Goal: Information Seeking & Learning: Learn about a topic

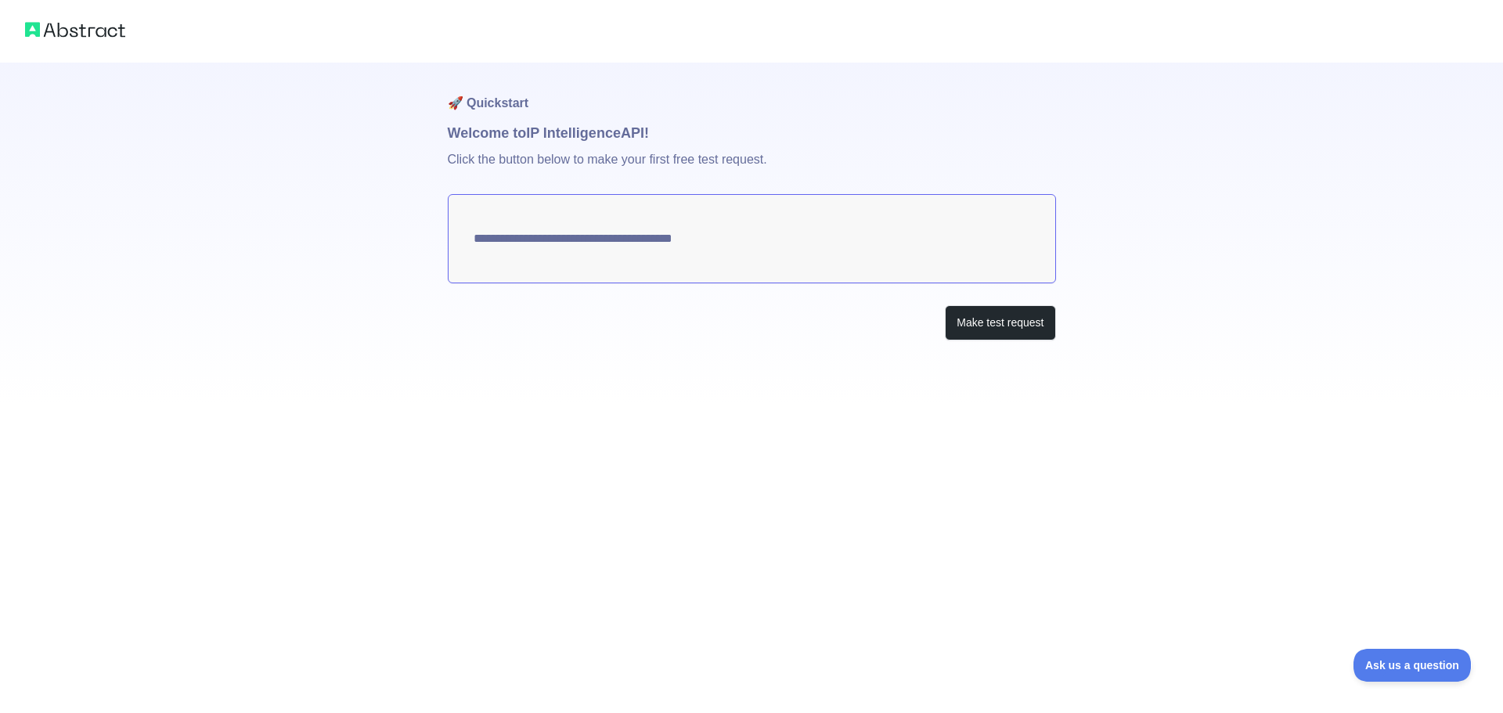
type textarea "**********"
click at [1006, 319] on button "Make test request" at bounding box center [1000, 322] width 110 height 35
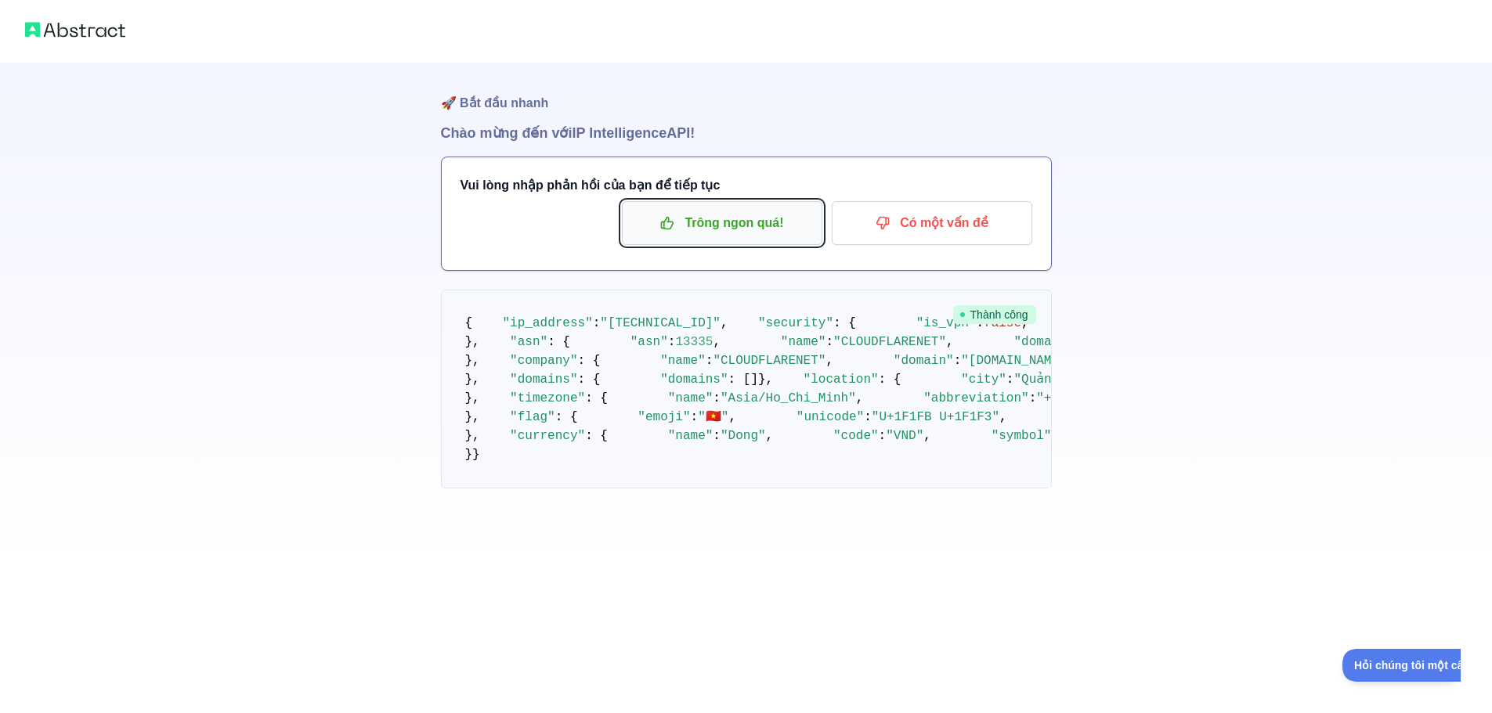
click at [738, 232] on font "Trông ngon quá!" at bounding box center [733, 223] width 99 height 25
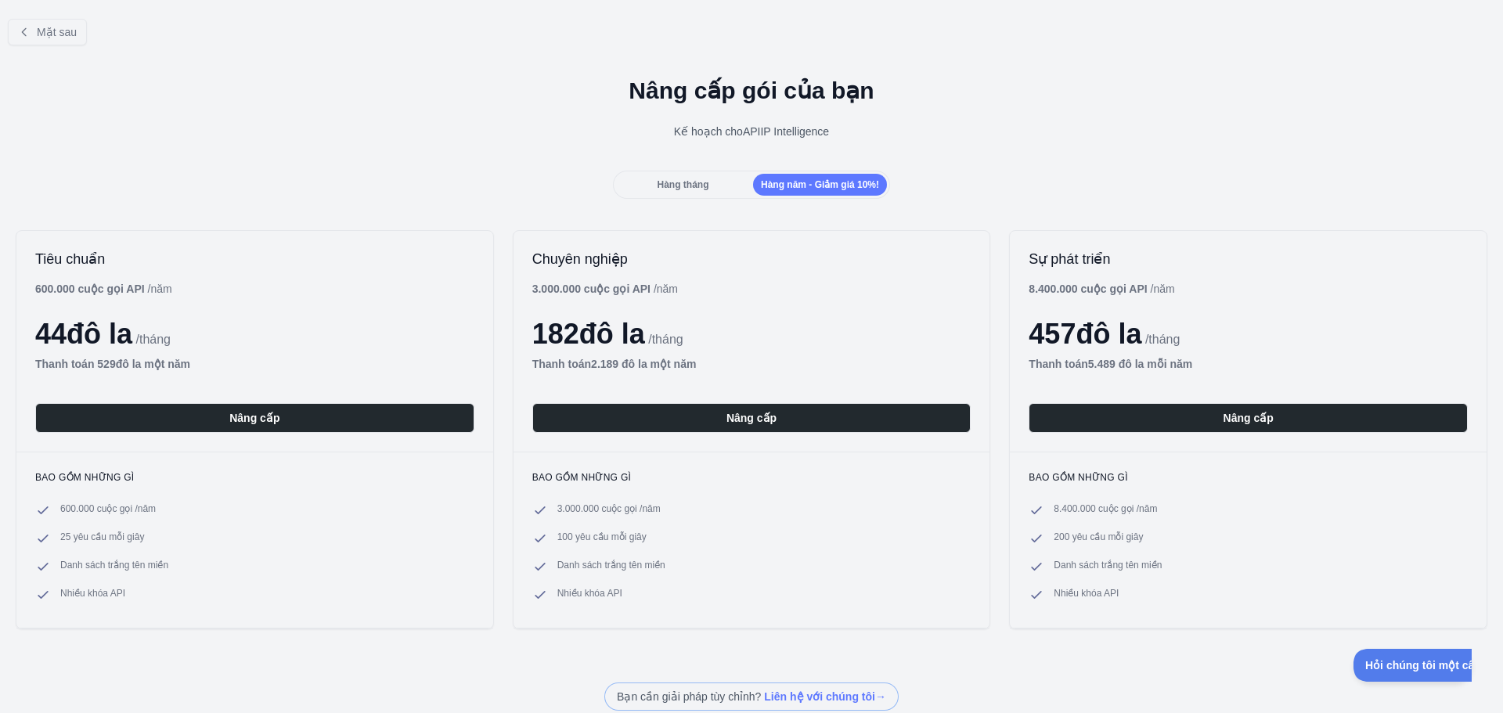
click at [659, 185] on font "Hàng tháng" at bounding box center [683, 184] width 52 height 11
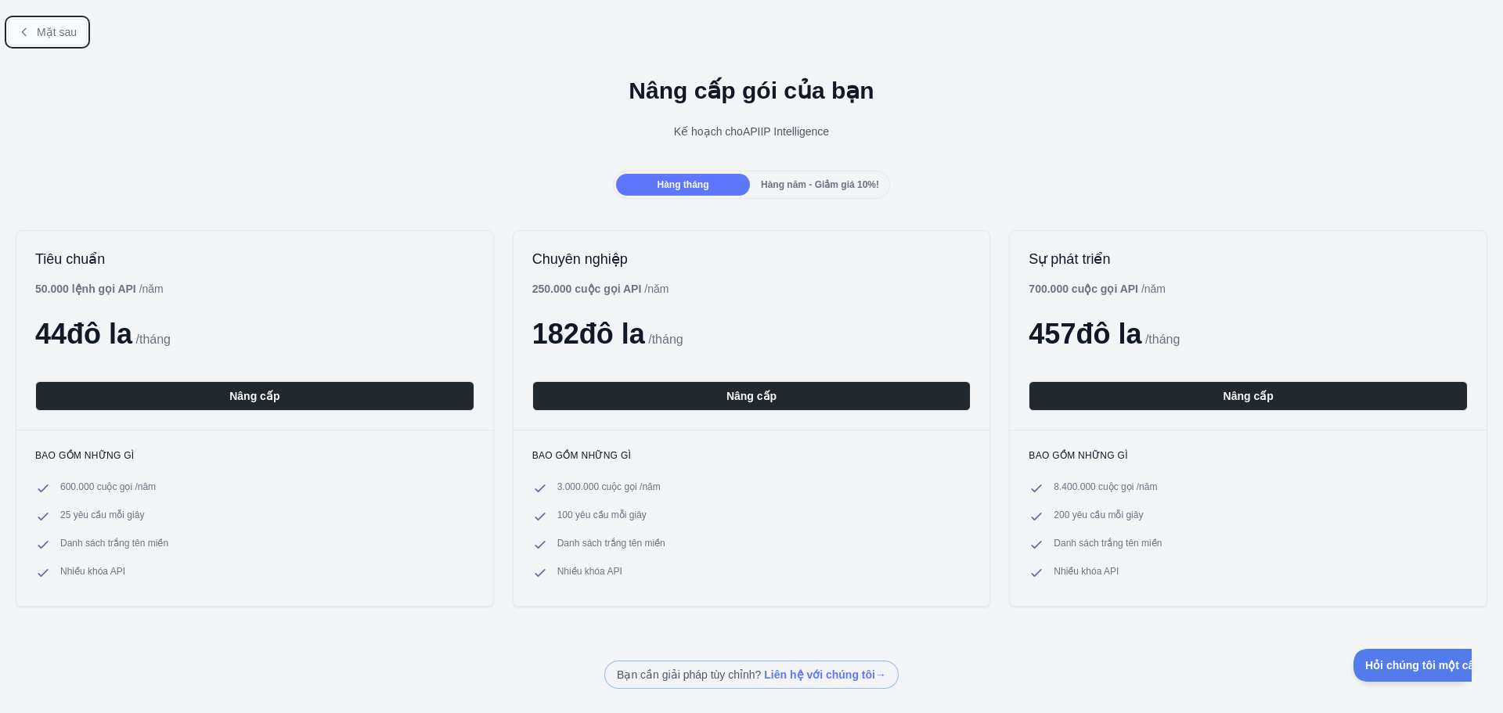
click at [44, 27] on font "Mặt sau" at bounding box center [57, 32] width 40 height 13
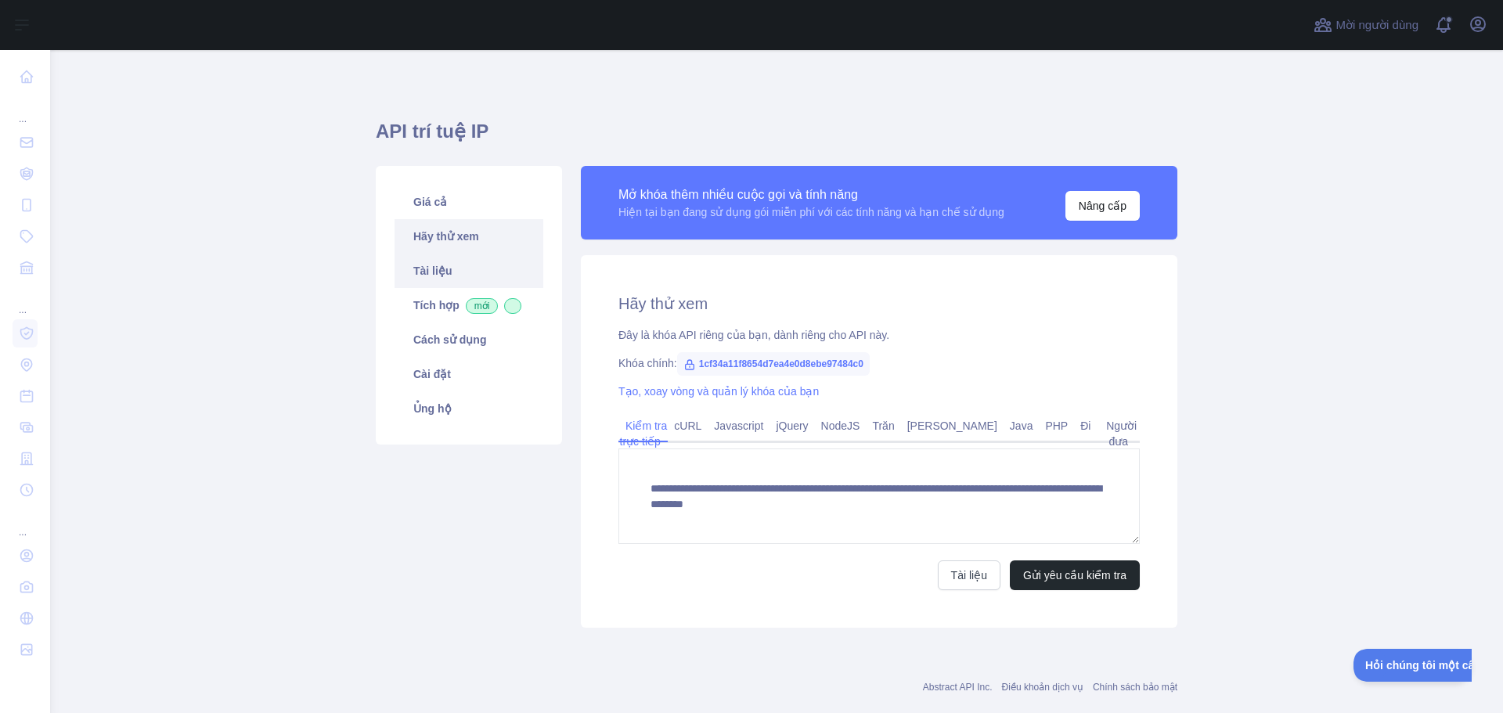
click at [449, 282] on link "Tài liệu" at bounding box center [469, 271] width 149 height 34
click at [475, 303] on font "mới" at bounding box center [483, 306] width 16 height 11
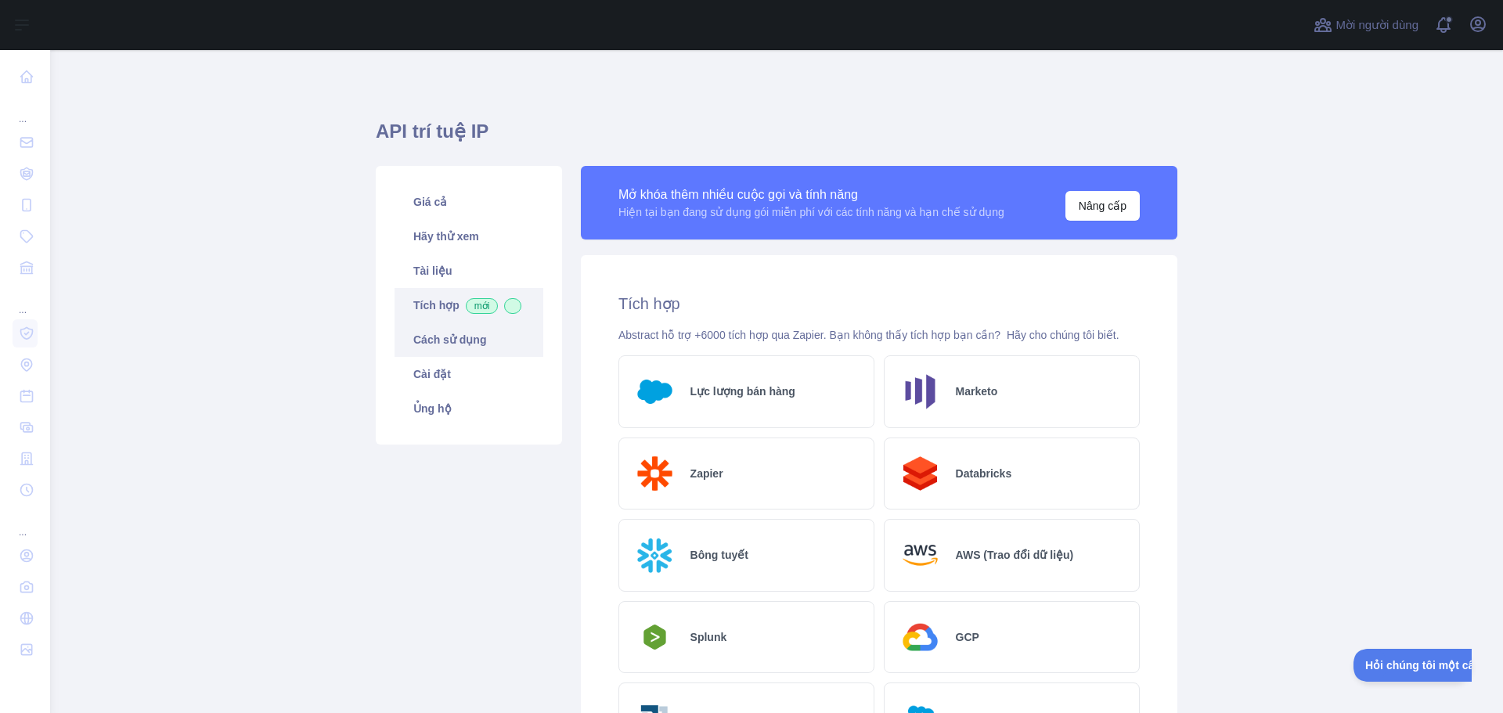
click at [494, 348] on link "Cách sử dụng" at bounding box center [469, 340] width 149 height 34
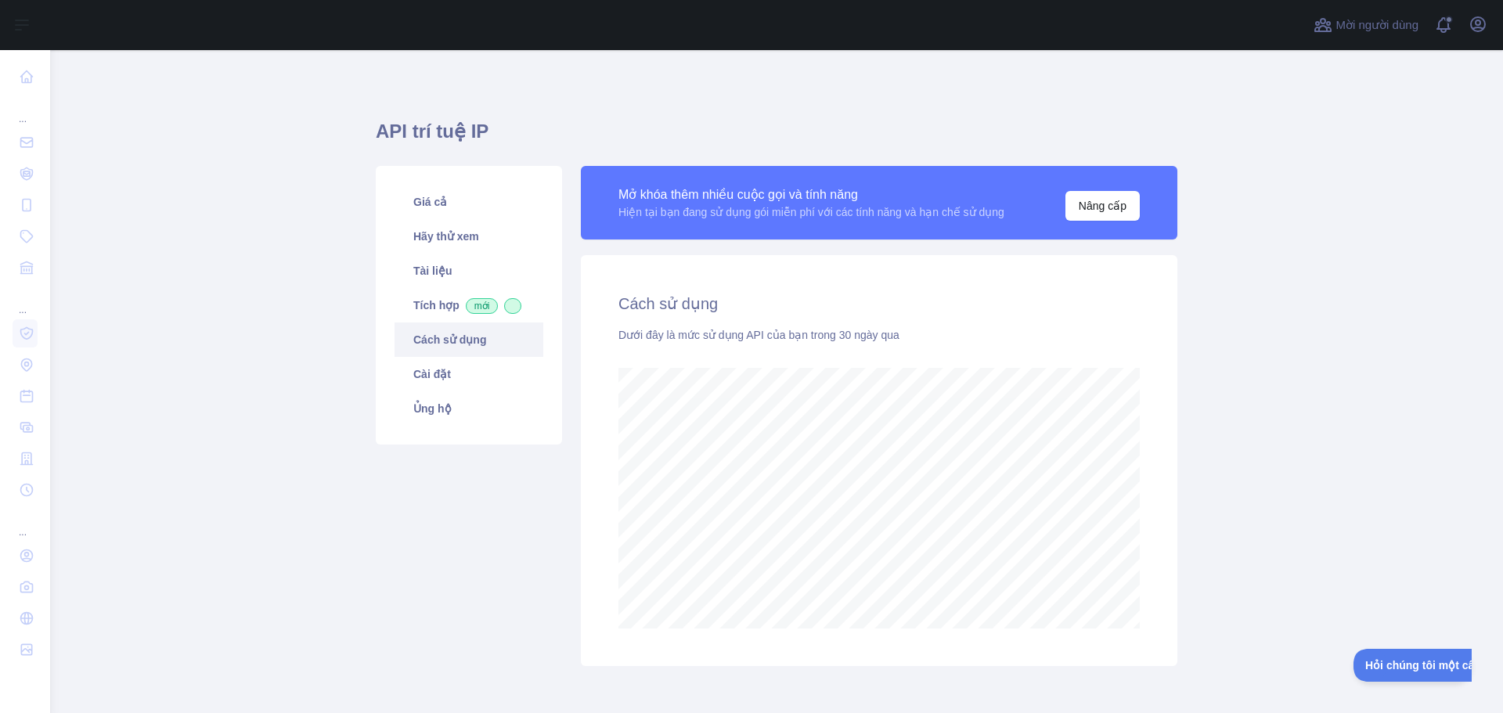
scroll to position [663, 1442]
click at [468, 372] on link "Cài đặt" at bounding box center [469, 374] width 149 height 34
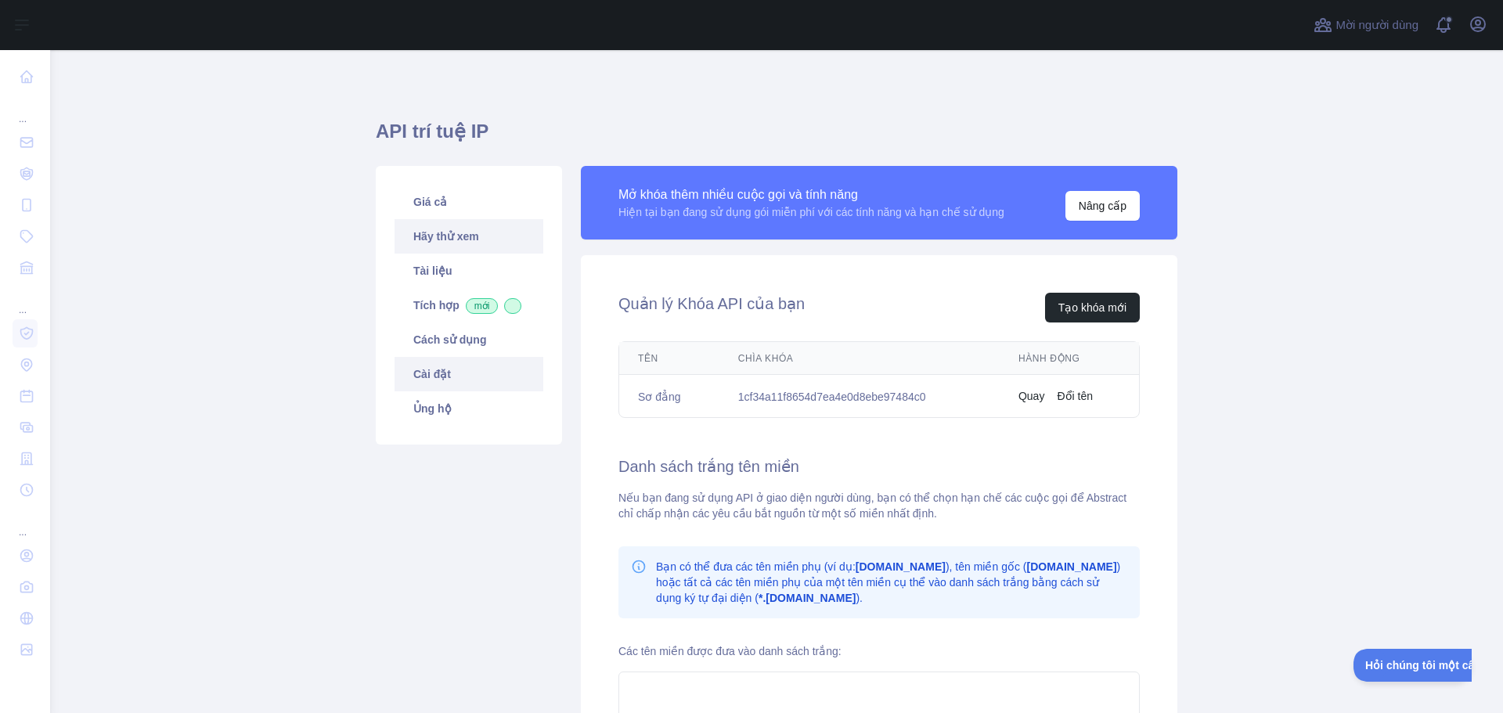
click at [443, 230] on font "Hãy thử xem" at bounding box center [446, 236] width 66 height 13
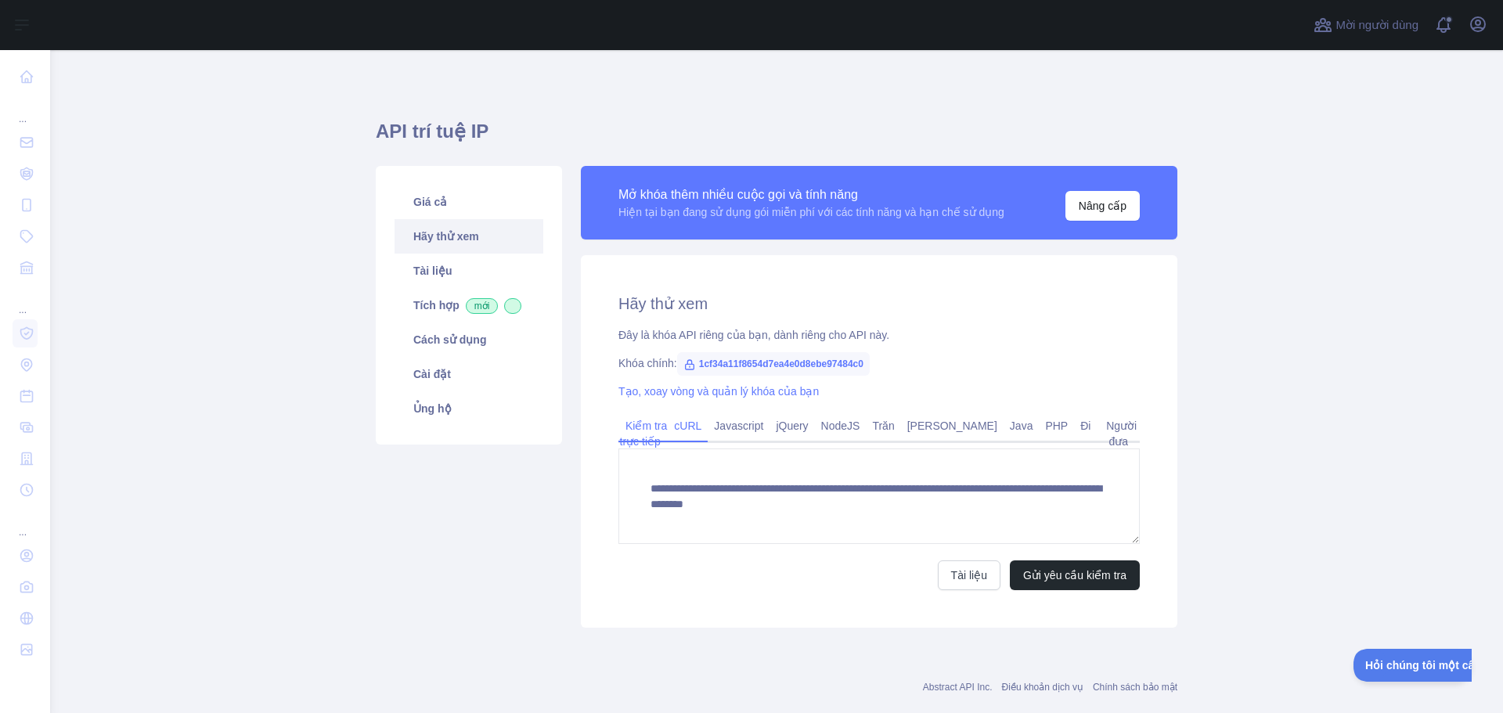
click at [702, 420] on font "cURL" at bounding box center [687, 426] width 27 height 13
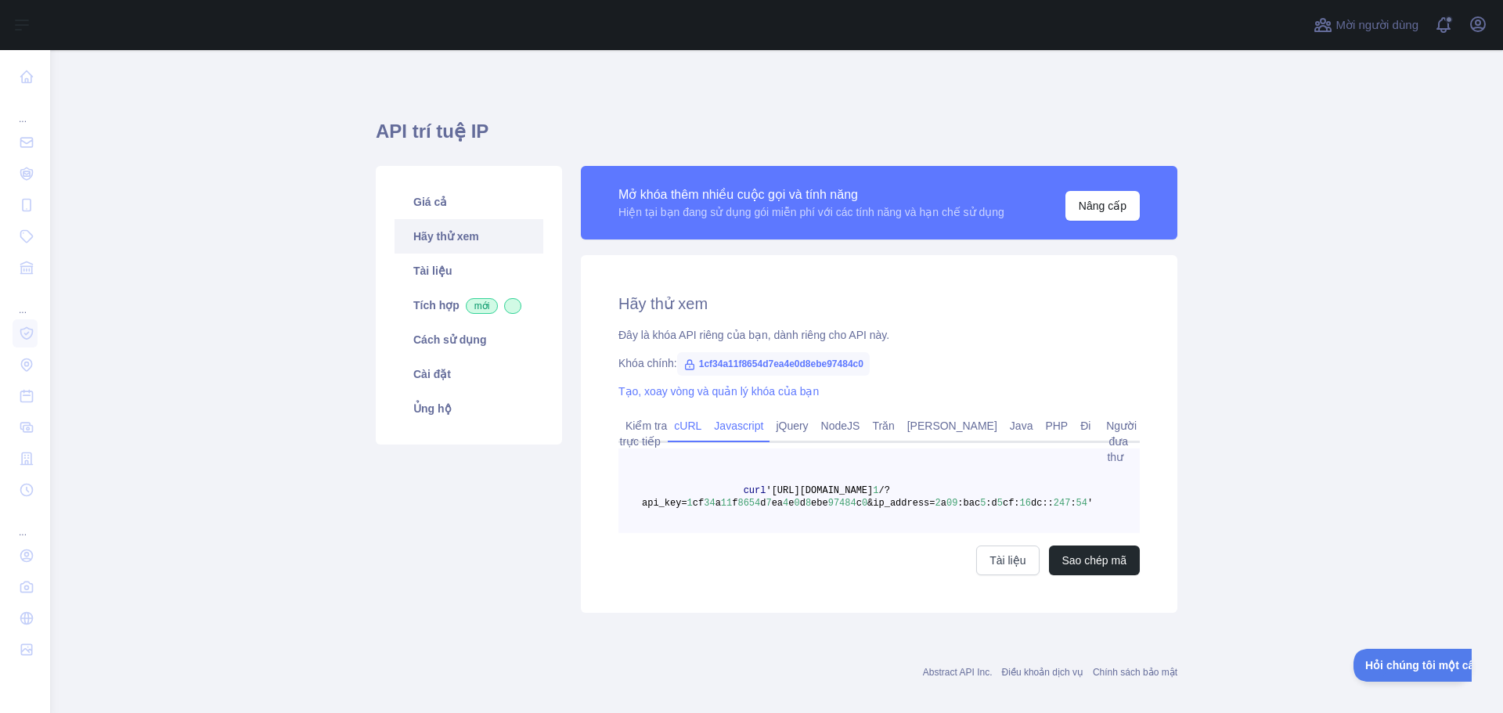
click at [747, 424] on font "Javascript" at bounding box center [738, 426] width 49 height 13
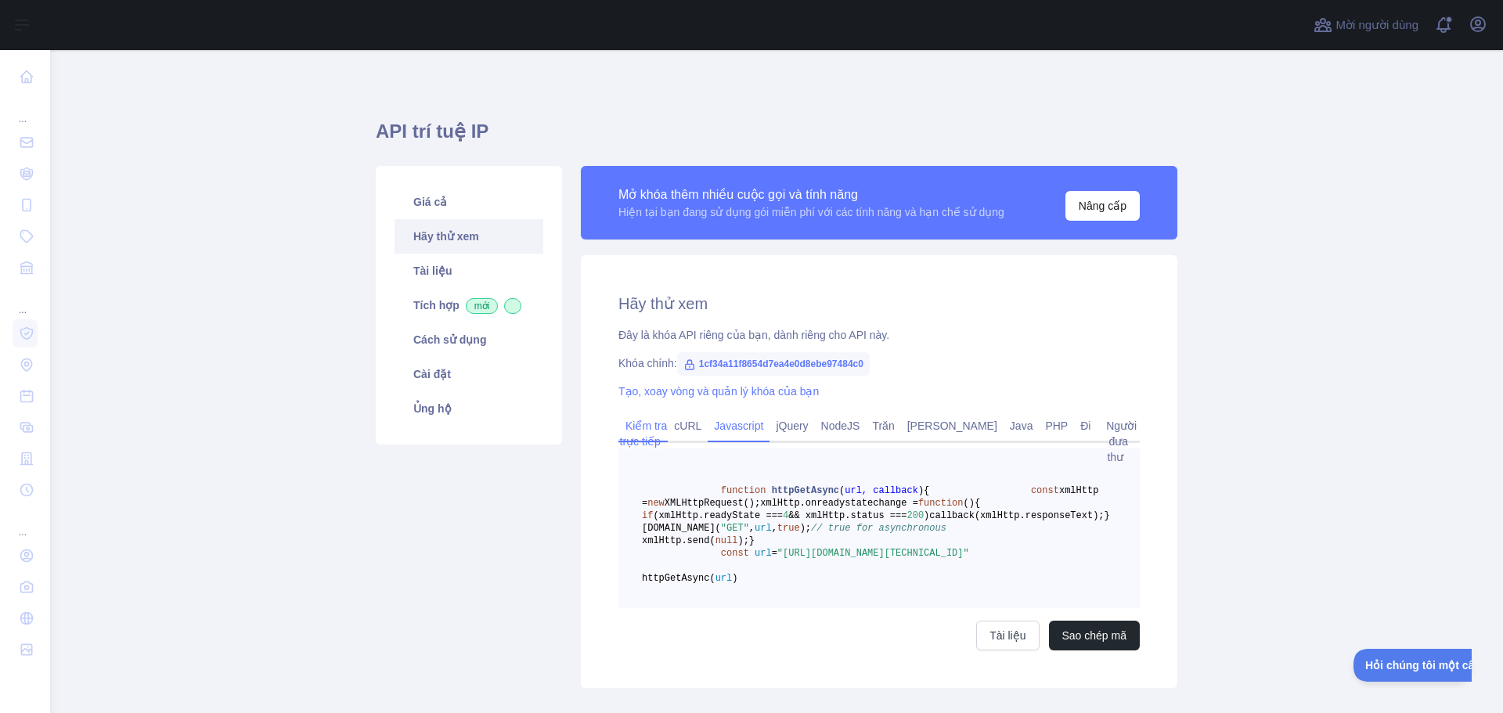
click at [631, 431] on font "Kiểm tra trực tiếp" at bounding box center [644, 434] width 48 height 28
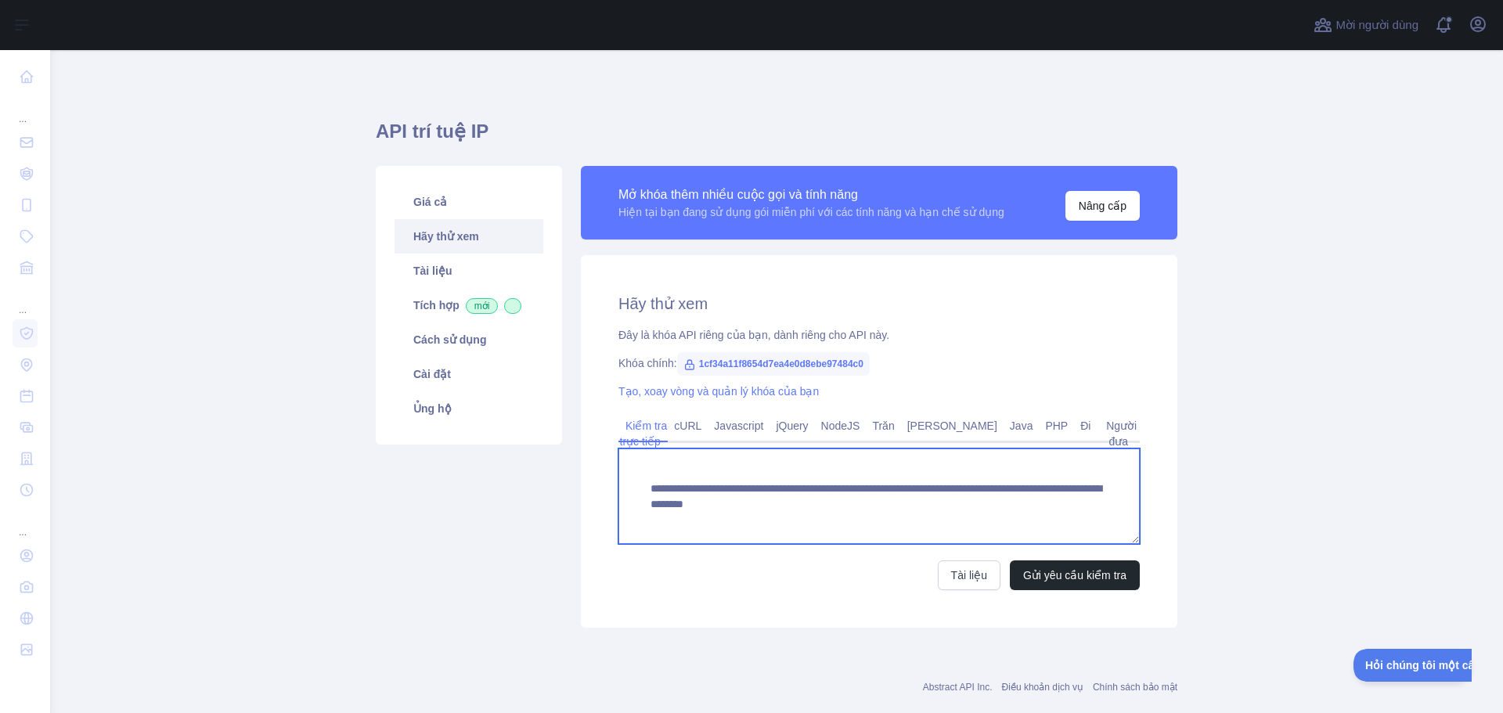
click at [864, 492] on textarea "**********" at bounding box center [879, 497] width 521 height 96
click at [985, 488] on textarea "**********" at bounding box center [879, 497] width 521 height 96
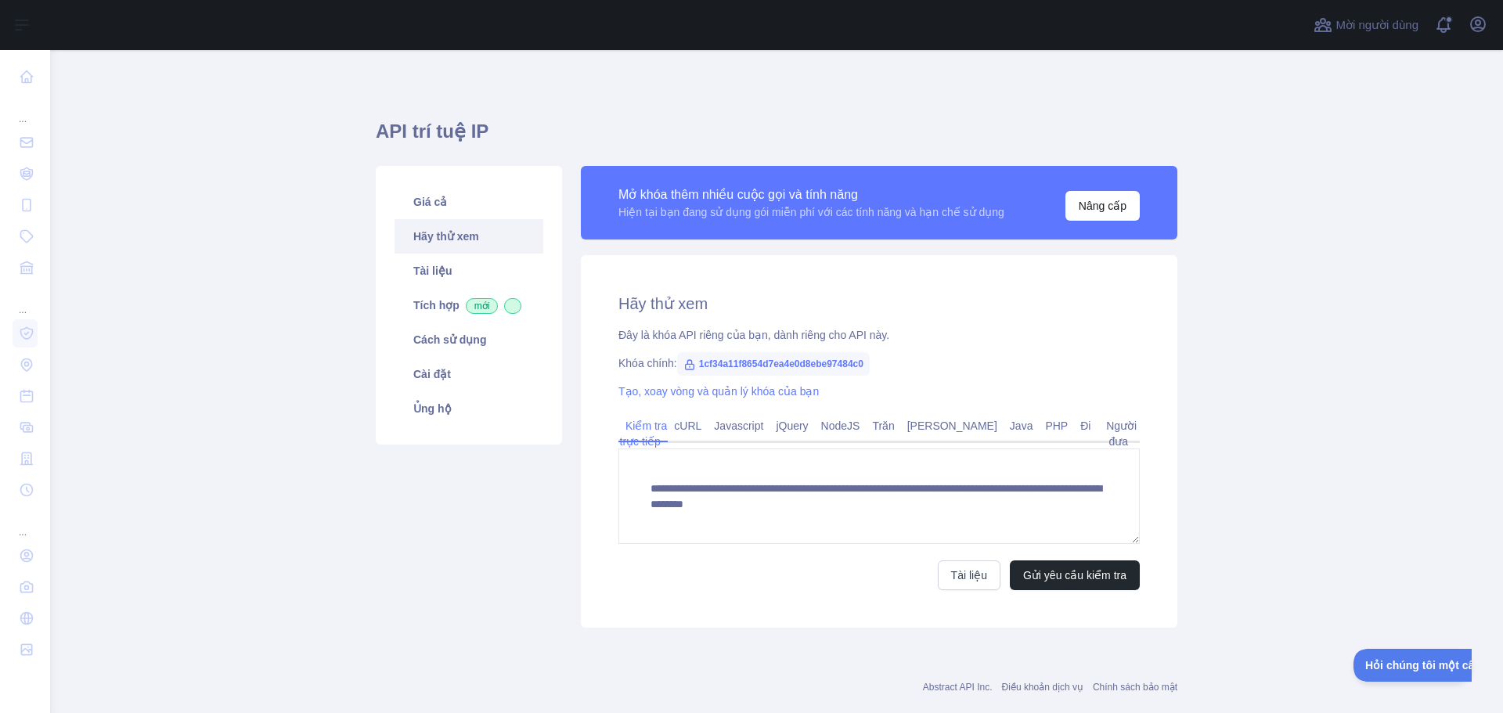
drag, startPoint x: 1333, startPoint y: 401, endPoint x: 1304, endPoint y: 406, distance: 30.1
click at [1334, 401] on main "**********" at bounding box center [776, 381] width 1453 height 663
click at [744, 431] on font "Javascript" at bounding box center [738, 426] width 49 height 13
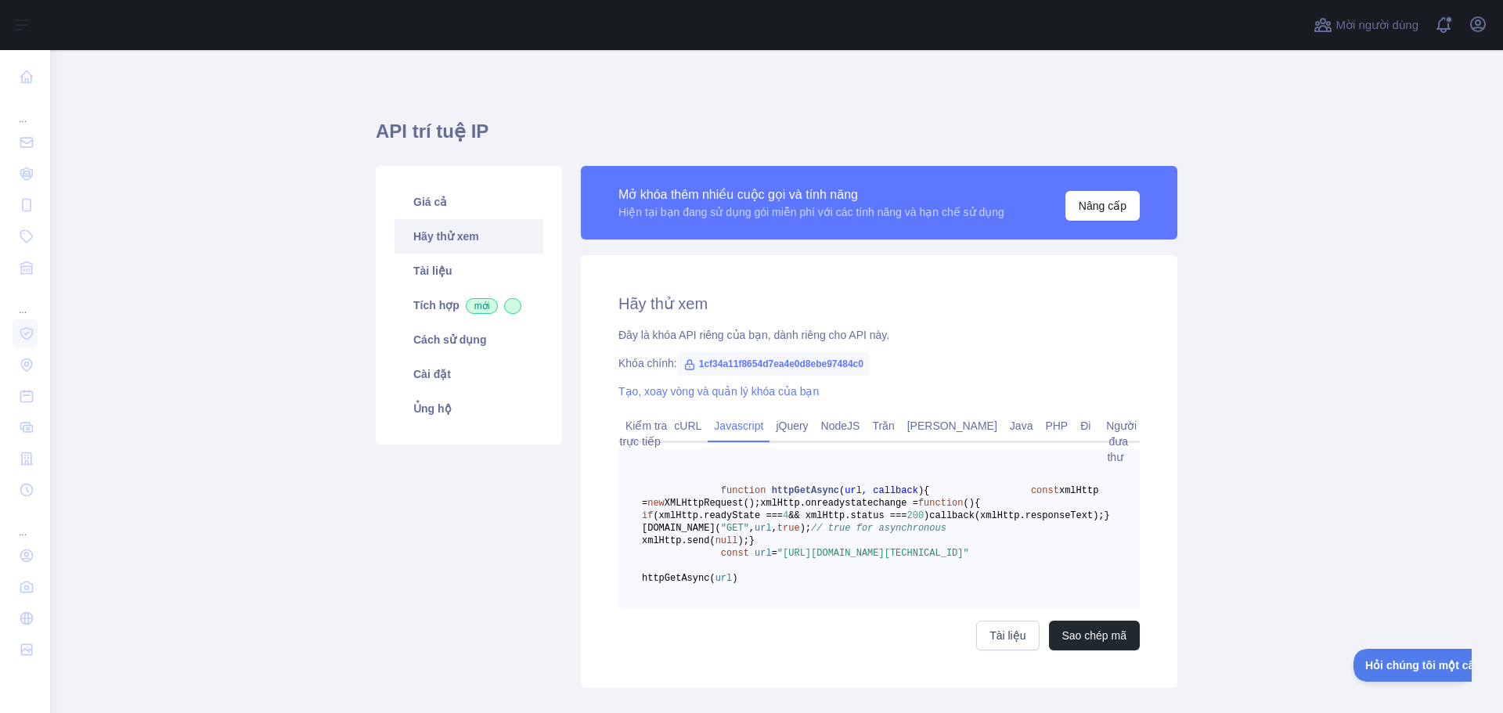
click at [1188, 397] on main "API trí tuệ IP Giá cả Hãy thử xem Tài liệu Tích hợp mới Cách sử dụng Cài đặt Ủn…" at bounding box center [776, 381] width 1453 height 663
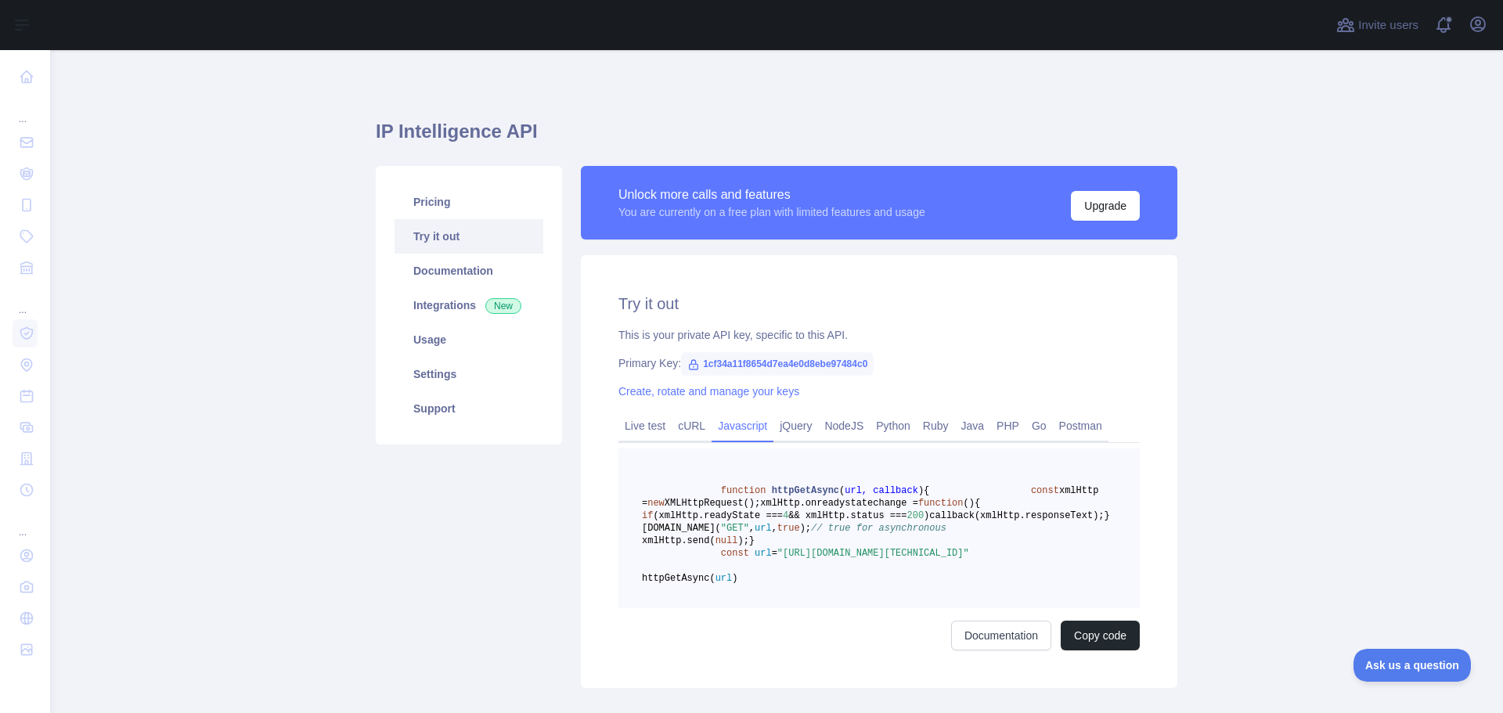
click at [1308, 298] on main "IP Intelligence API Pricing Try it out Documentation Integrations New Usage Set…" at bounding box center [776, 381] width 1453 height 663
click at [1243, 503] on main "IP Intelligence API Pricing Try it out Documentation Integrations New Usage Set…" at bounding box center [776, 381] width 1453 height 663
click at [1219, 449] on main "IP Intelligence API Pricing Try it out Documentation Integrations New Usage Set…" at bounding box center [776, 381] width 1453 height 663
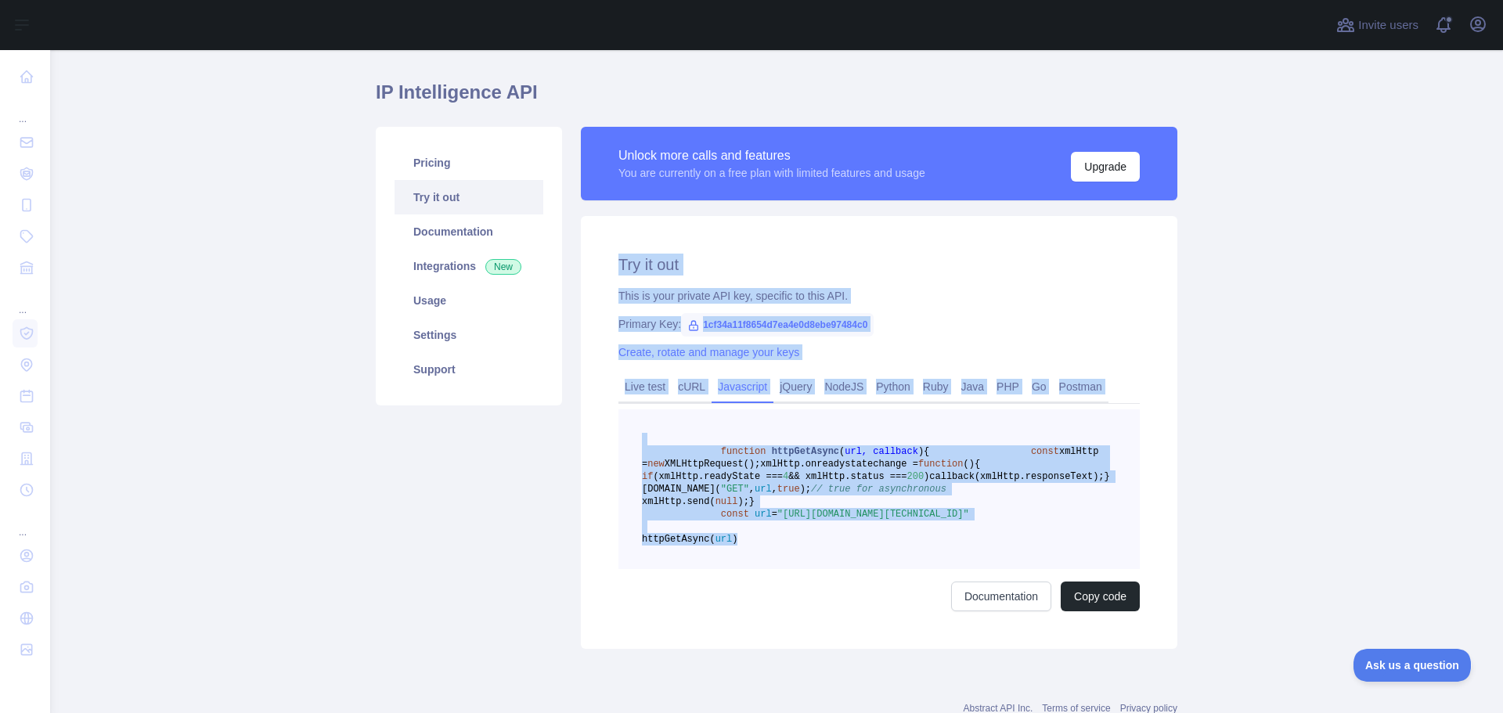
scroll to position [78, 0]
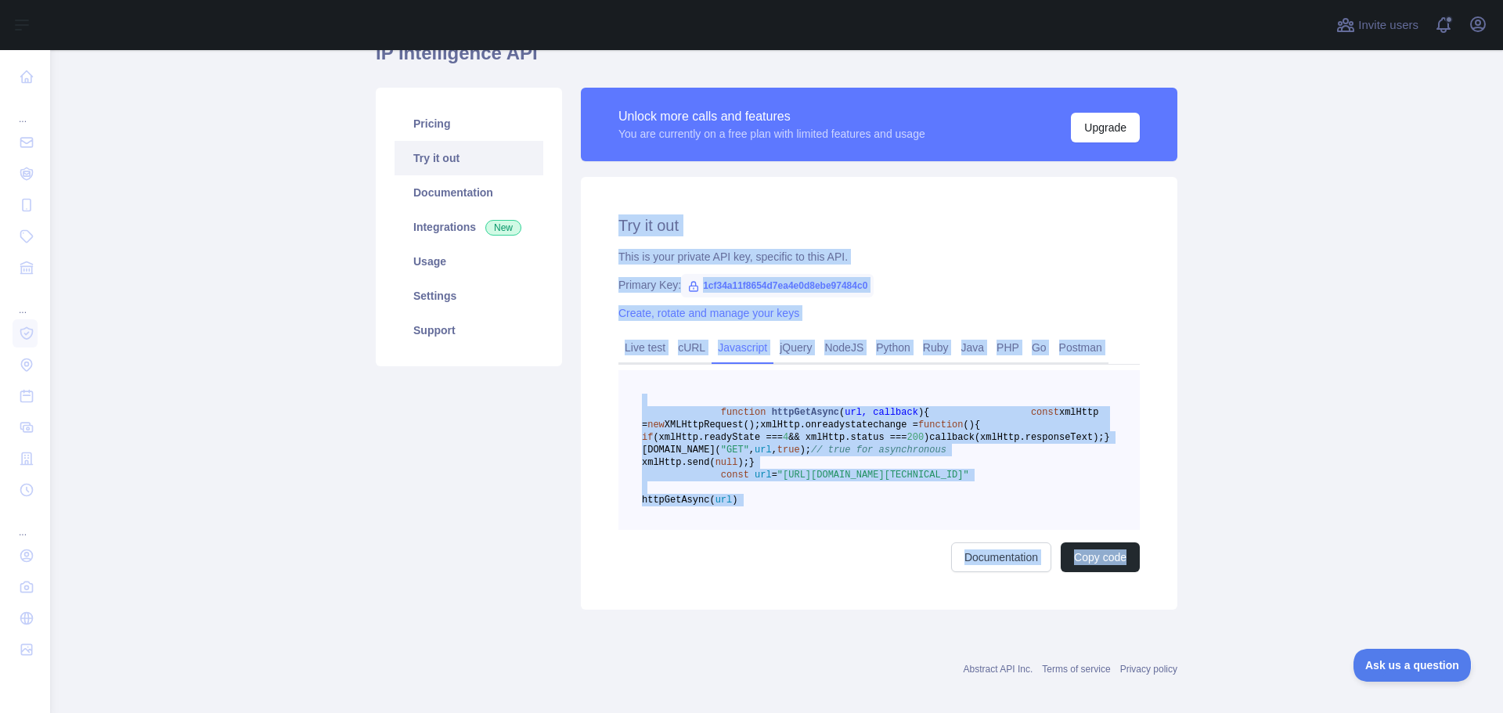
drag, startPoint x: 710, startPoint y: 351, endPoint x: 1174, endPoint y: 617, distance: 534.6
click at [1174, 610] on div "Unlock more calls and features You are currently on a free plan with limited fe…" at bounding box center [879, 349] width 615 height 522
copy div "Try it out This is your private API key, specific to this API. Primary Key: 1cf…"
click at [1222, 448] on main "IP Intelligence API Pricing Try it out Documentation Integrations New Usage Set…" at bounding box center [776, 381] width 1453 height 663
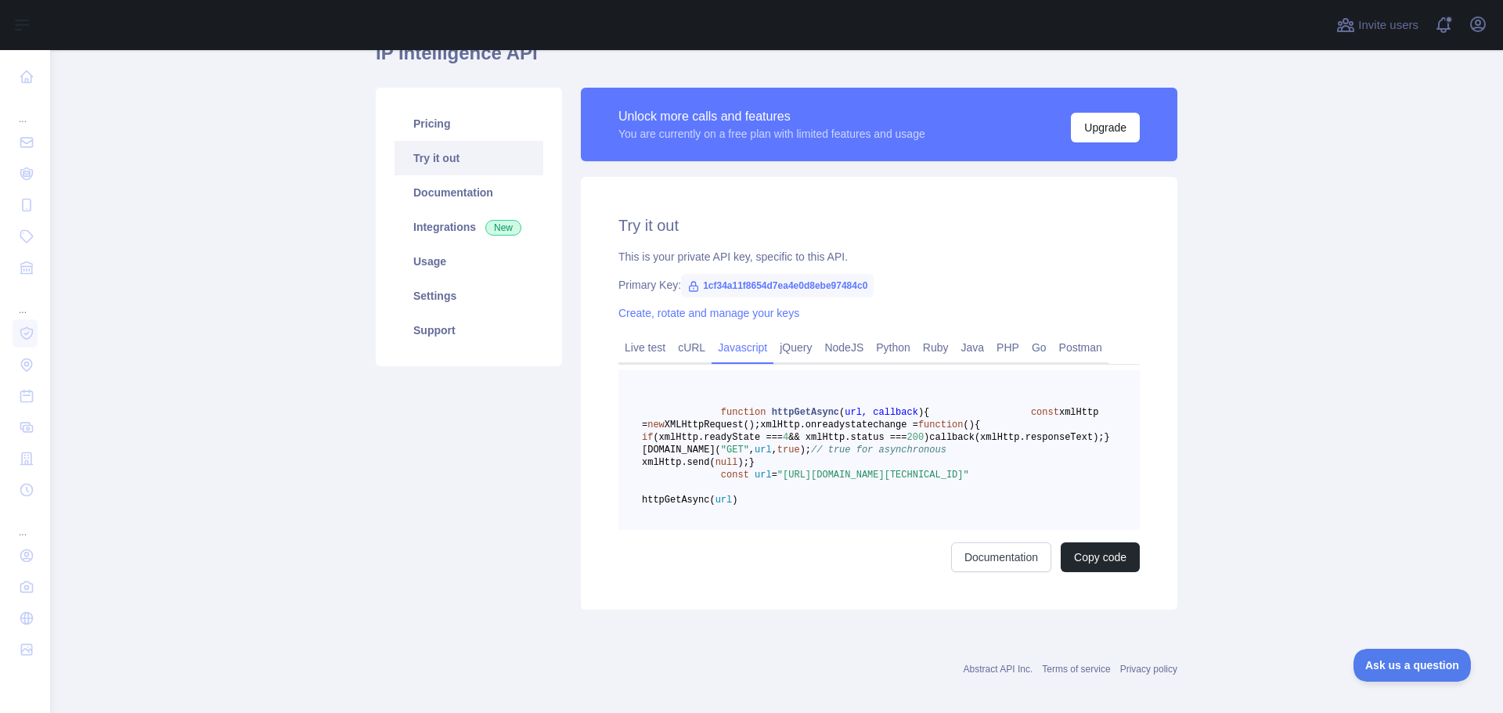
click at [1223, 448] on main "IP Intelligence API Pricing Try it out Documentation Integrations New Usage Set…" at bounding box center [776, 381] width 1453 height 663
drag, startPoint x: 819, startPoint y: 287, endPoint x: 687, endPoint y: 287, distance: 132.3
click at [687, 287] on span "1cf34a11f8654d7ea4e0d8ebe97484c0" at bounding box center [777, 285] width 193 height 23
copy span "1cf34a11f8654d7ea4e0d8ebe97484c0"
click at [472, 252] on link "Usage" at bounding box center [469, 261] width 149 height 34
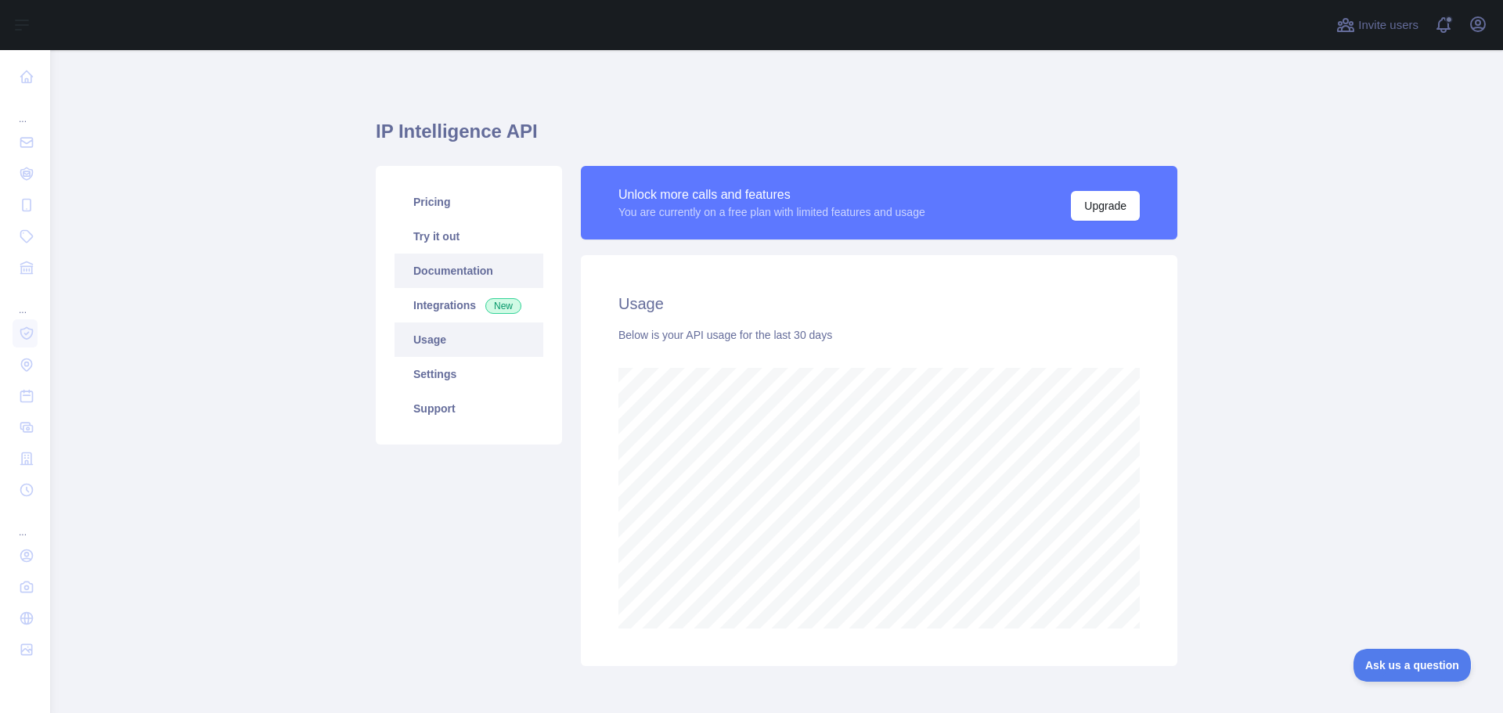
scroll to position [663, 1442]
click at [485, 305] on span "New" at bounding box center [503, 306] width 36 height 16
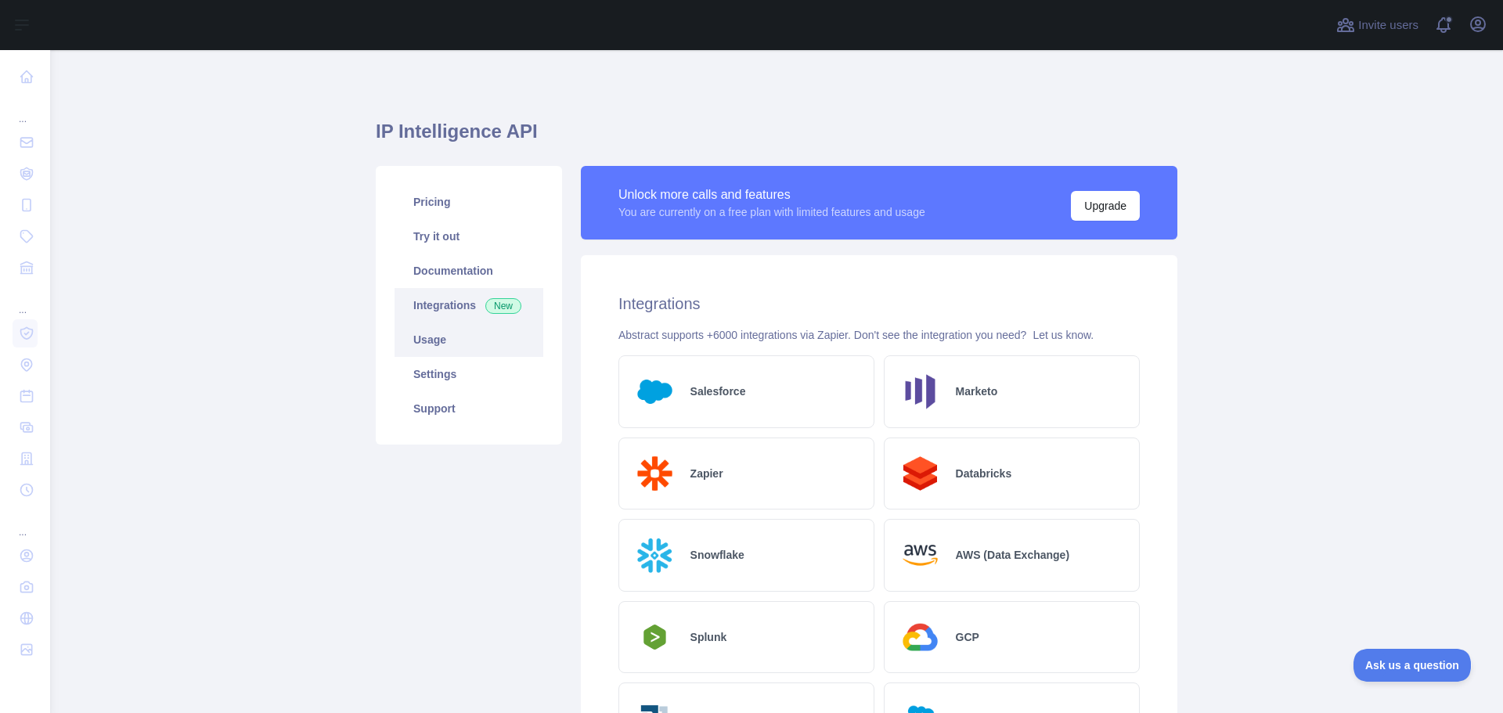
click at [466, 354] on link "Usage" at bounding box center [469, 340] width 149 height 34
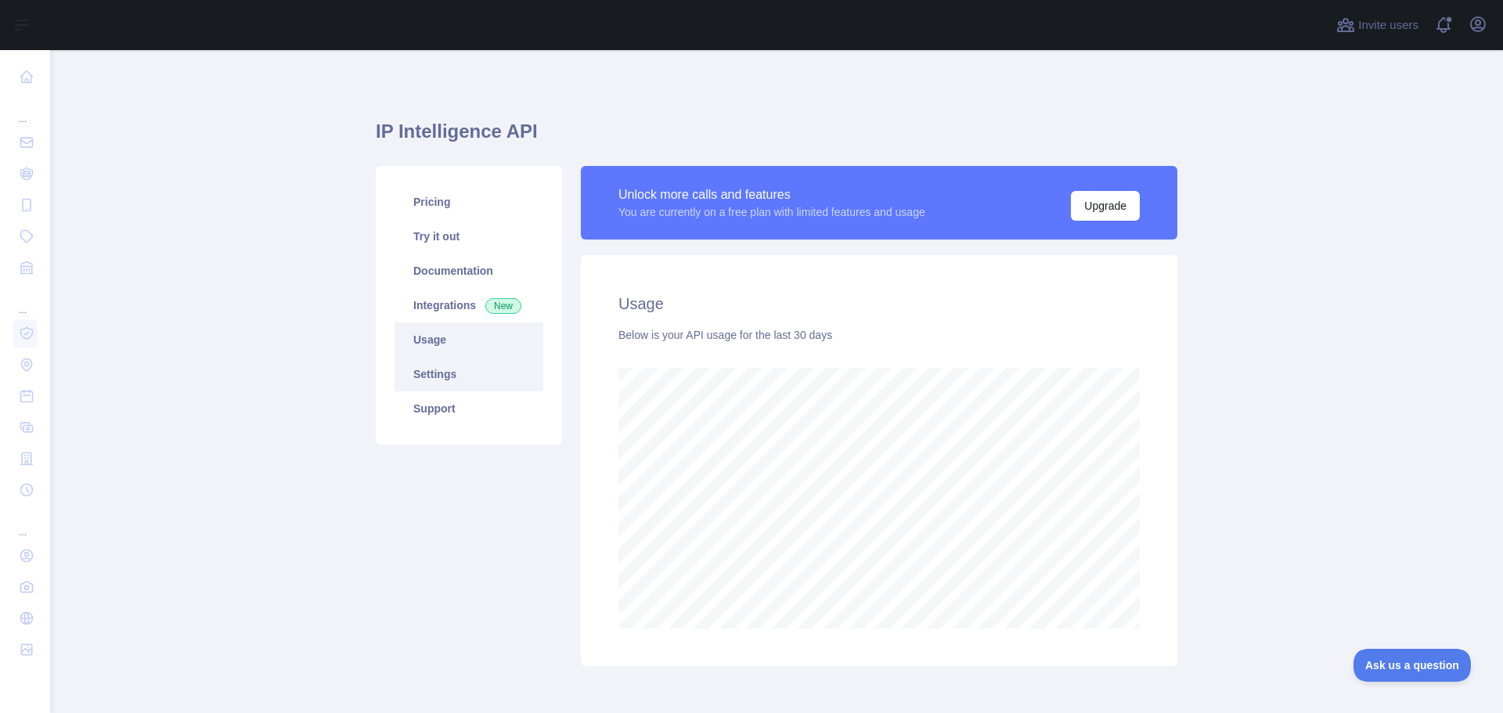
scroll to position [663, 1442]
click at [459, 381] on link "Settings" at bounding box center [469, 374] width 149 height 34
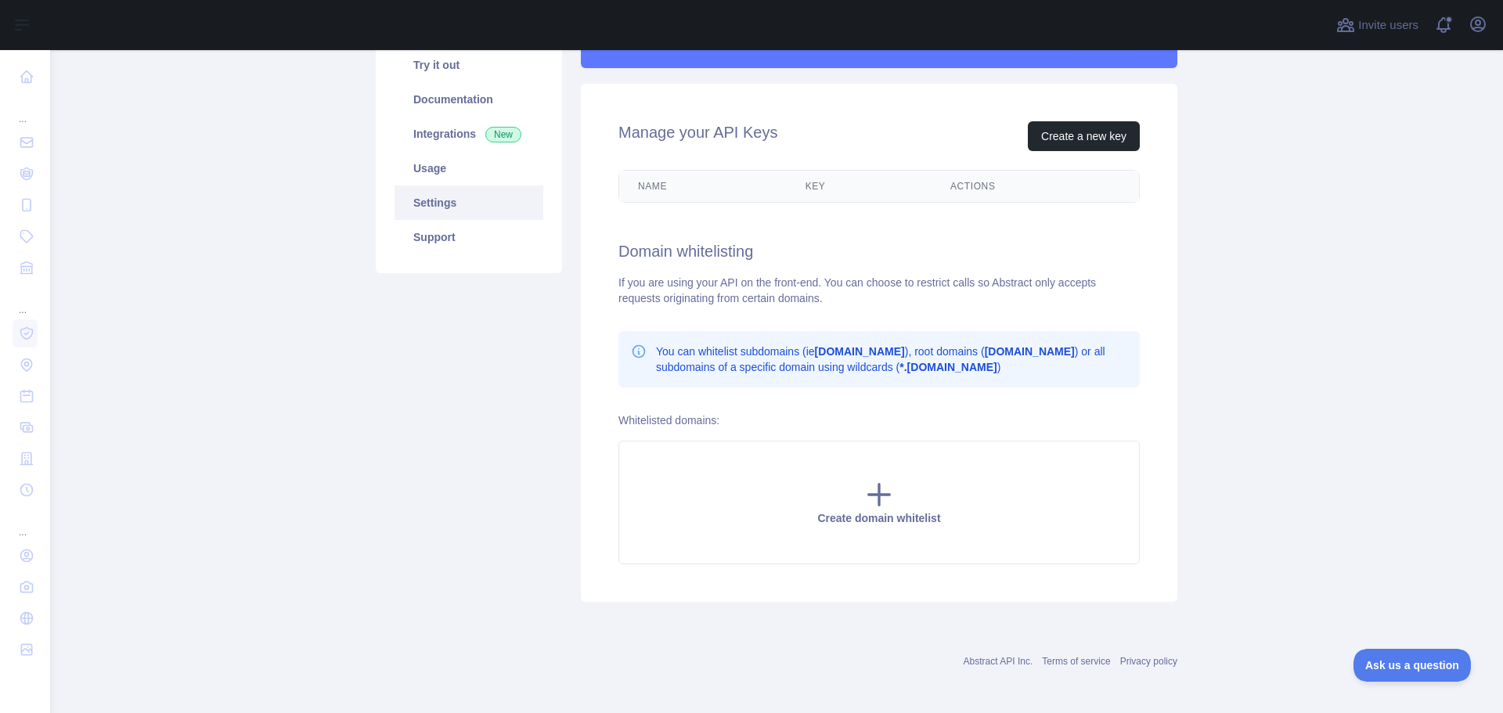
scroll to position [176, 0]
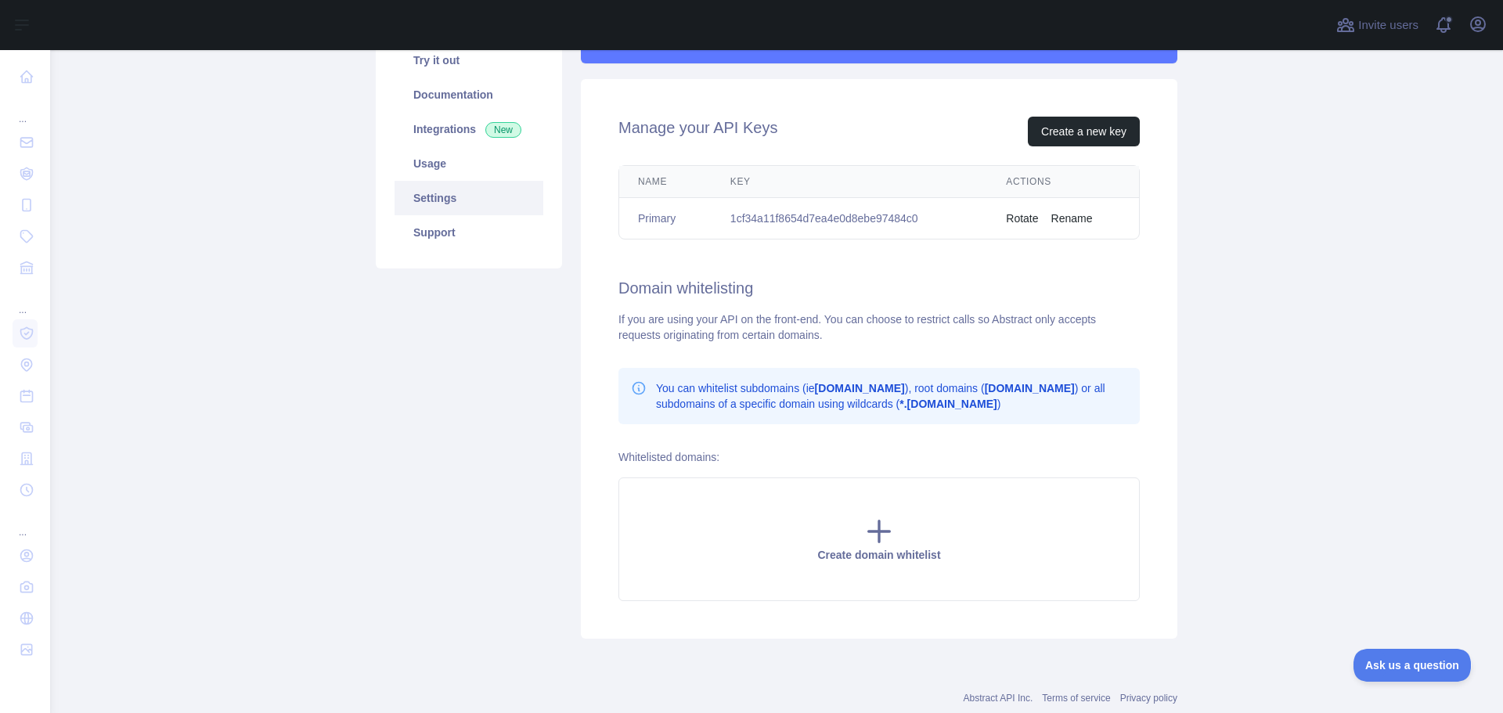
click at [1262, 432] on main "IP Intelligence API Pricing Try it out Documentation Integrations New Usage Set…" at bounding box center [776, 381] width 1453 height 663
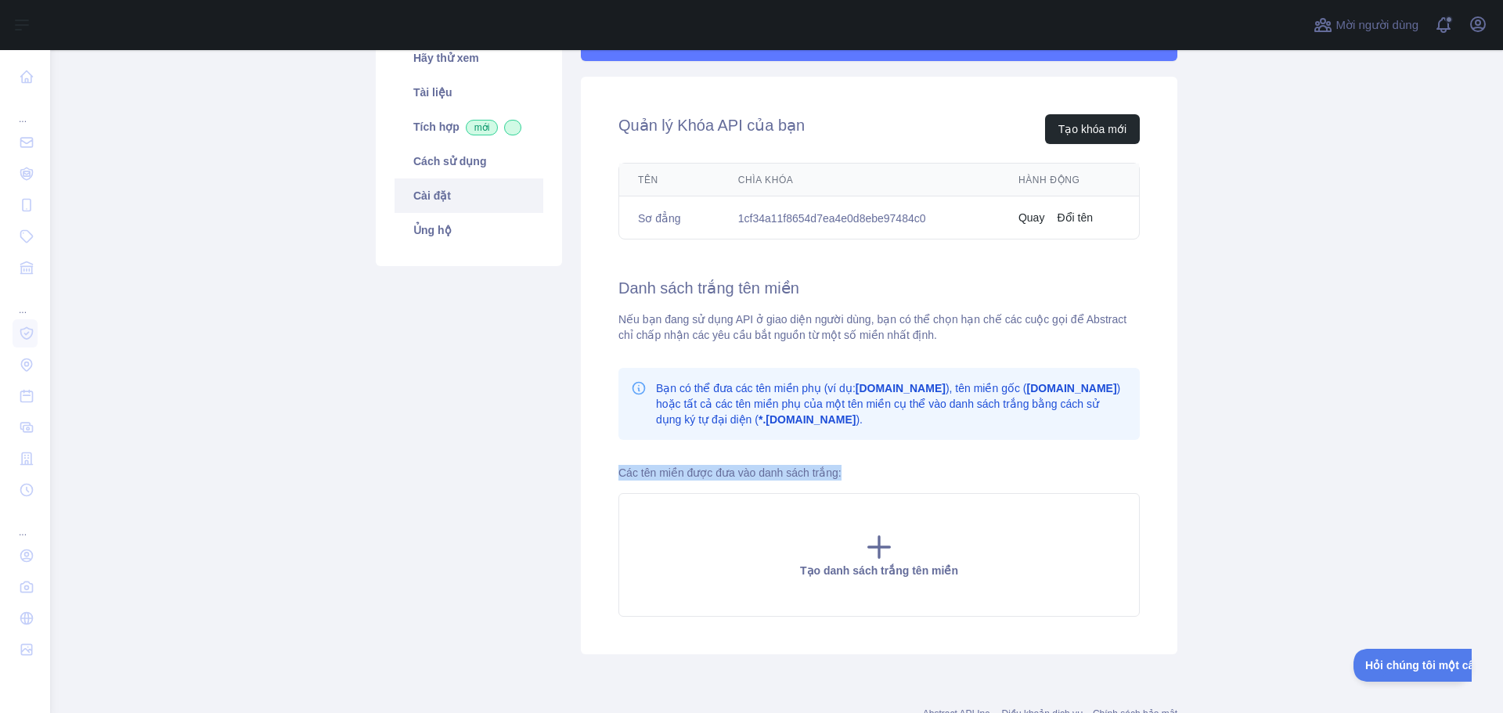
drag, startPoint x: 604, startPoint y: 471, endPoint x: 906, endPoint y: 473, distance: 302.2
click at [906, 473] on div "Quản lý Khóa API của bạn Tạo khóa mới Tên Chìa khóa Hành động Sơ đẳng 1cf34a11f…" at bounding box center [879, 366] width 597 height 578
click at [908, 473] on div "Các tên miền được đưa vào danh sách trắng: Tạo danh sách trắng tên miền" at bounding box center [879, 541] width 521 height 152
click at [1274, 402] on main "API trí tuệ IP Giá cả Hãy thử xem Tài liệu Tích hợp mới Cách sử dụng Cài đặt Ủn…" at bounding box center [776, 381] width 1453 height 663
